Goal: Find specific page/section: Find specific page/section

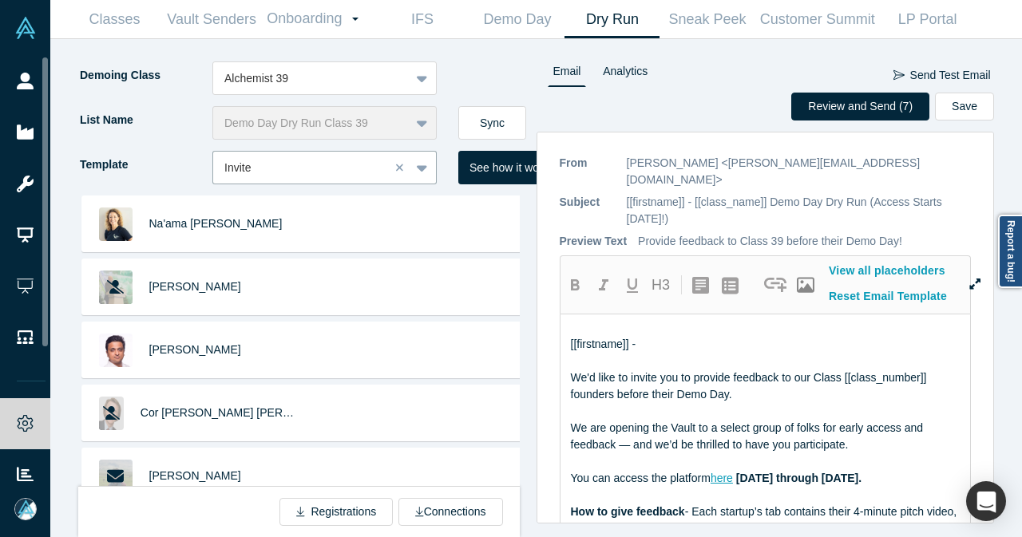
click at [30, 74] on icon at bounding box center [25, 81] width 17 height 17
